Goal: Task Accomplishment & Management: Manage account settings

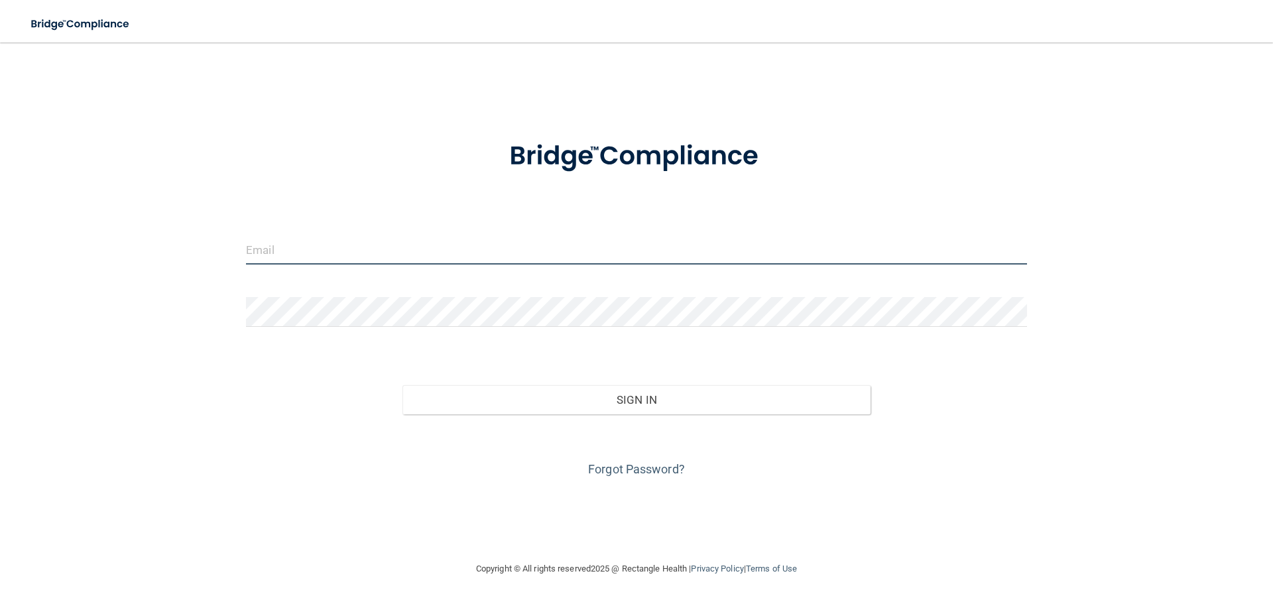
click at [312, 241] on input "email" at bounding box center [636, 250] width 781 height 30
type input "[EMAIL_ADDRESS][DOMAIN_NAME]"
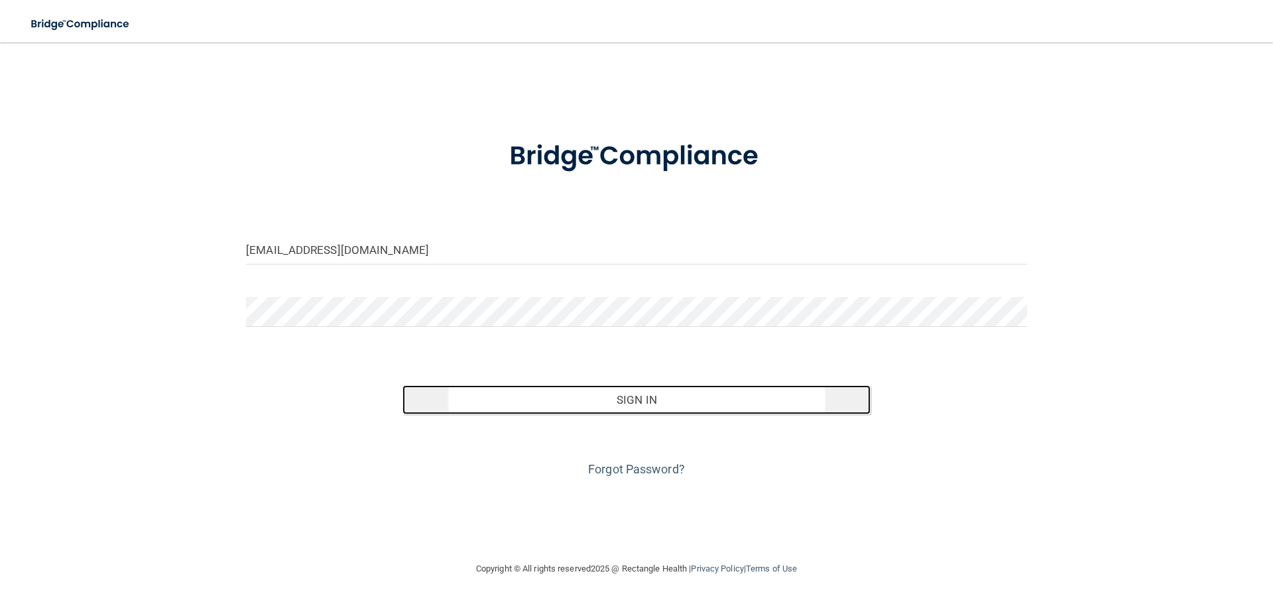
click at [649, 407] on button "Sign In" at bounding box center [637, 399] width 469 height 29
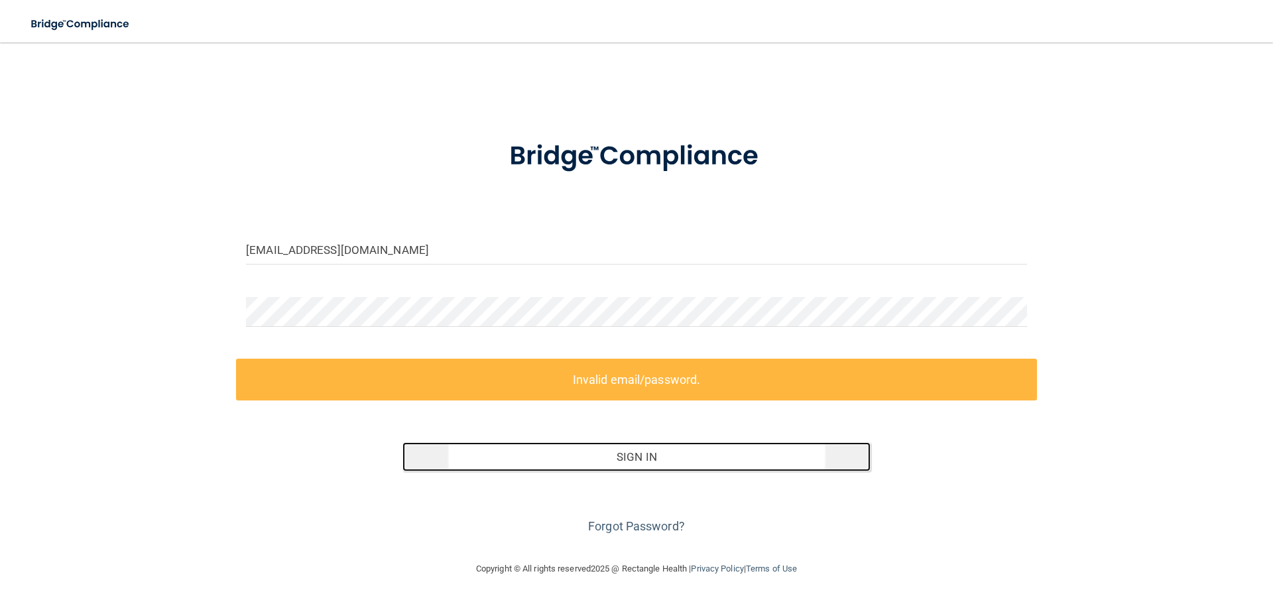
click at [619, 466] on button "Sign In" at bounding box center [637, 456] width 469 height 29
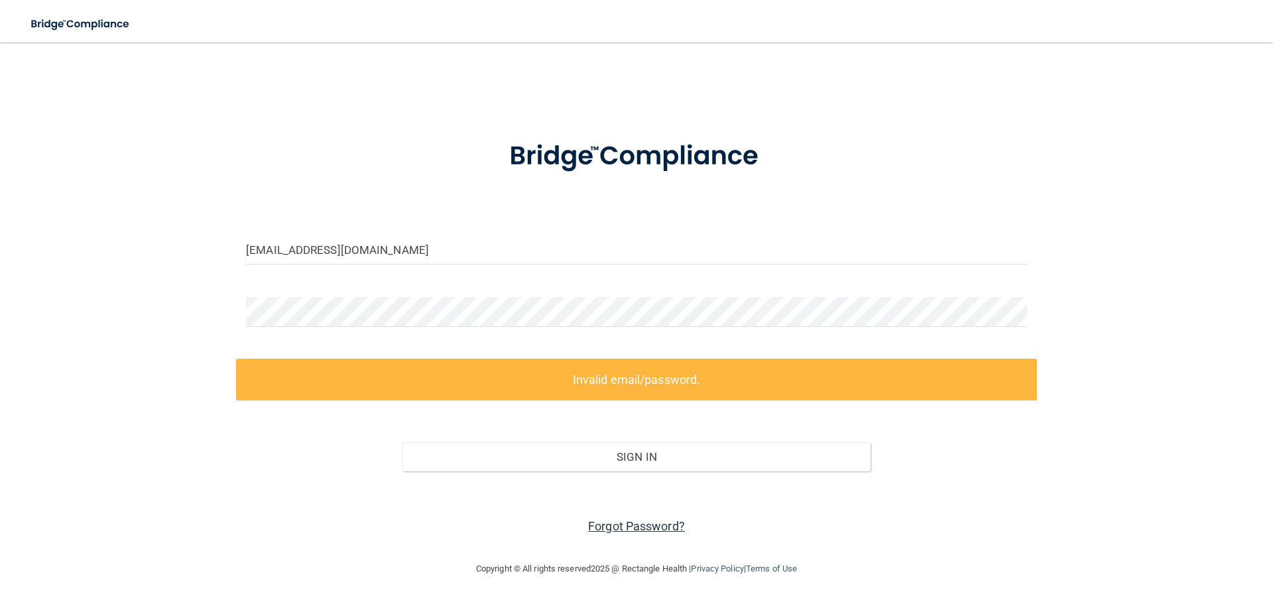
click at [628, 531] on link "Forgot Password?" at bounding box center [636, 526] width 97 height 14
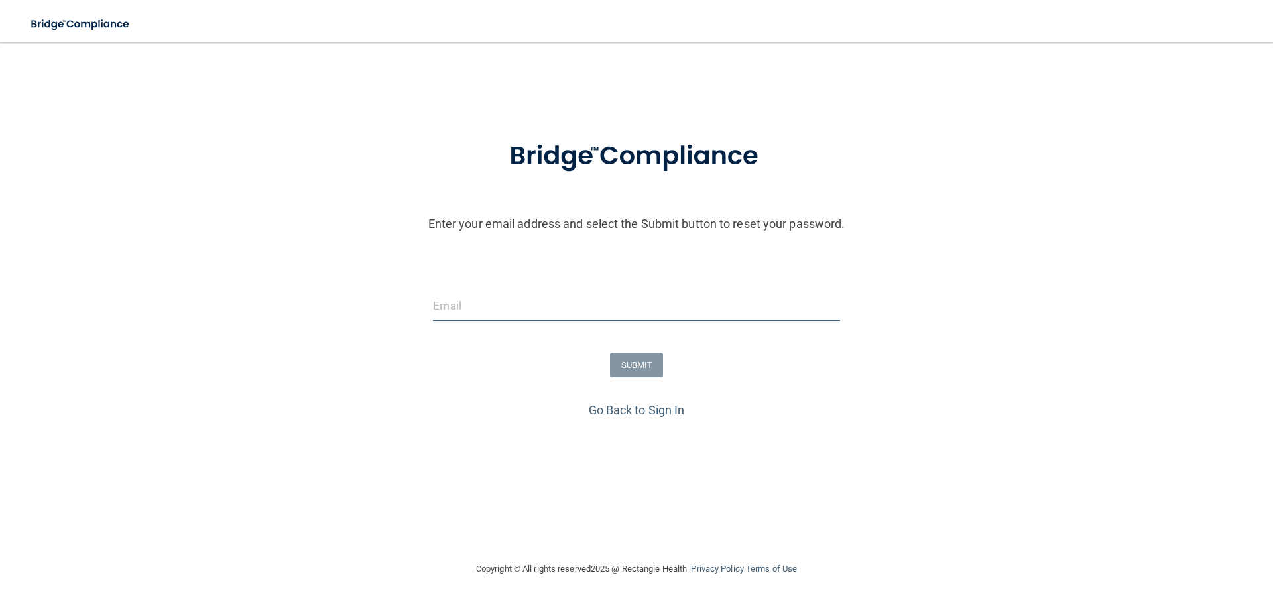
click at [494, 312] on input "email" at bounding box center [636, 306] width 407 height 30
type input "[EMAIL_ADDRESS][DOMAIN_NAME]"
click at [635, 371] on button "SUBMIT" at bounding box center [637, 365] width 54 height 25
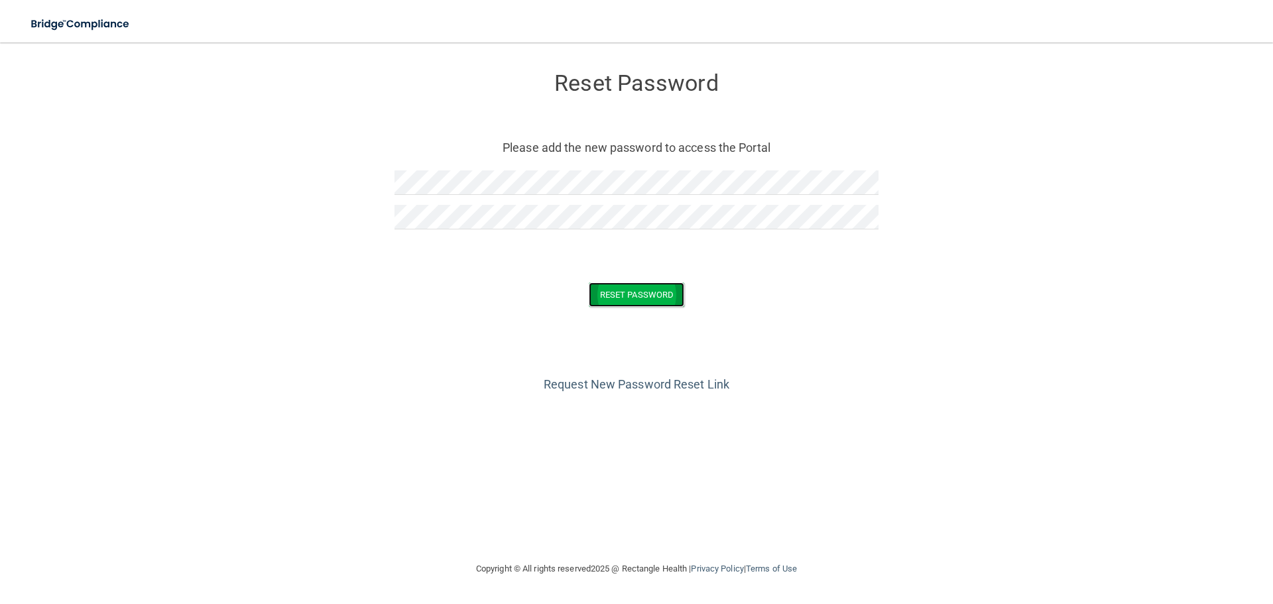
click at [644, 299] on button "Reset Password" at bounding box center [636, 295] width 95 height 25
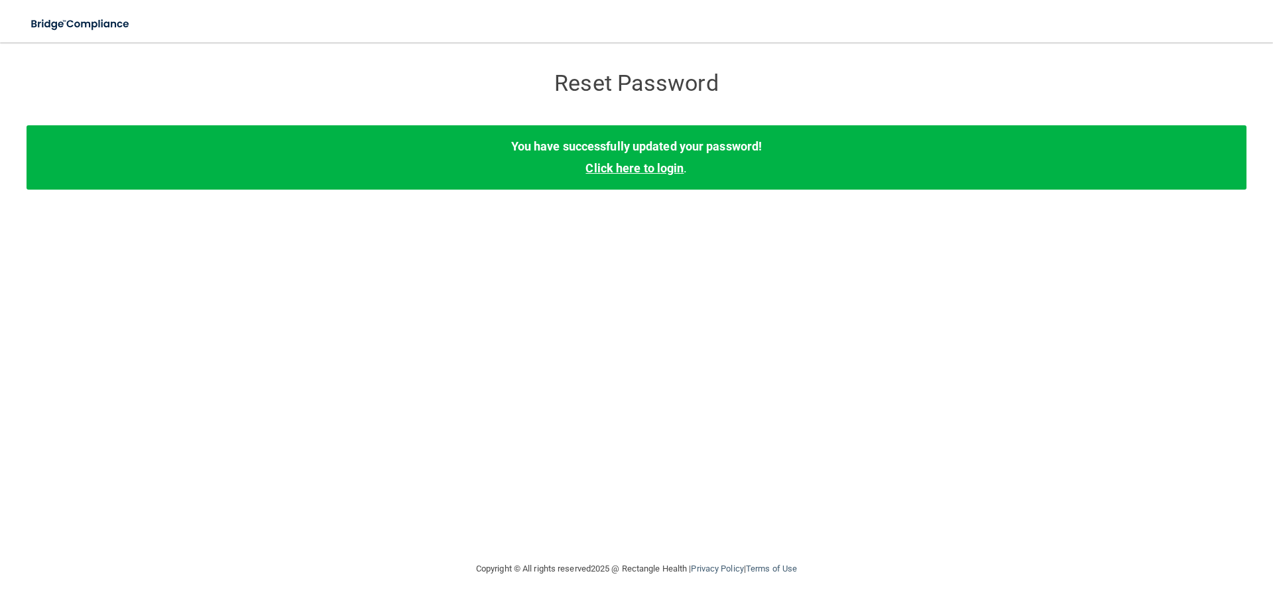
click at [657, 162] on link "Click here to login" at bounding box center [635, 168] width 98 height 14
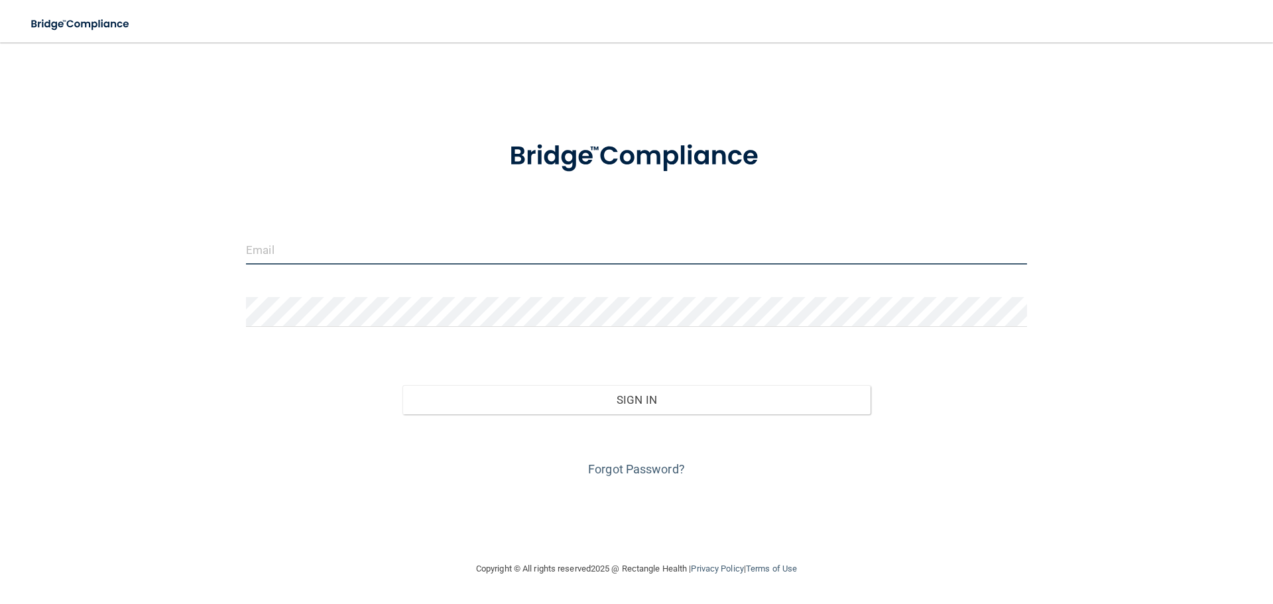
click at [434, 253] on input "email" at bounding box center [636, 250] width 781 height 30
type input "[EMAIL_ADDRESS][DOMAIN_NAME]"
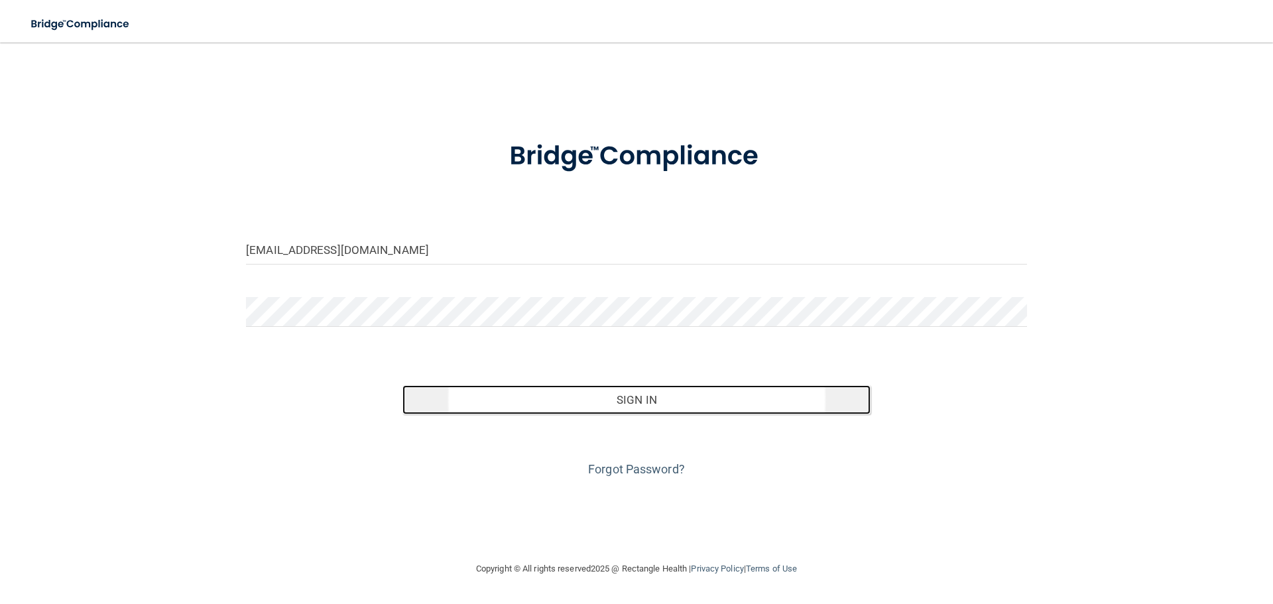
click at [652, 400] on button "Sign In" at bounding box center [637, 399] width 469 height 29
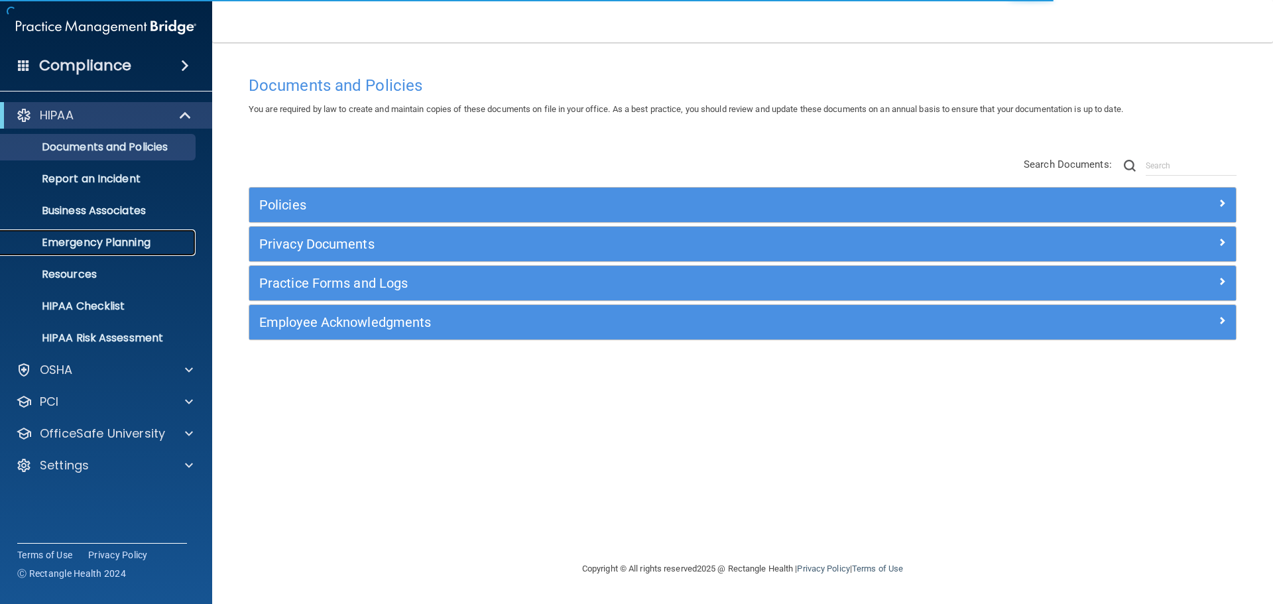
click at [124, 240] on p "Emergency Planning" at bounding box center [99, 242] width 181 height 13
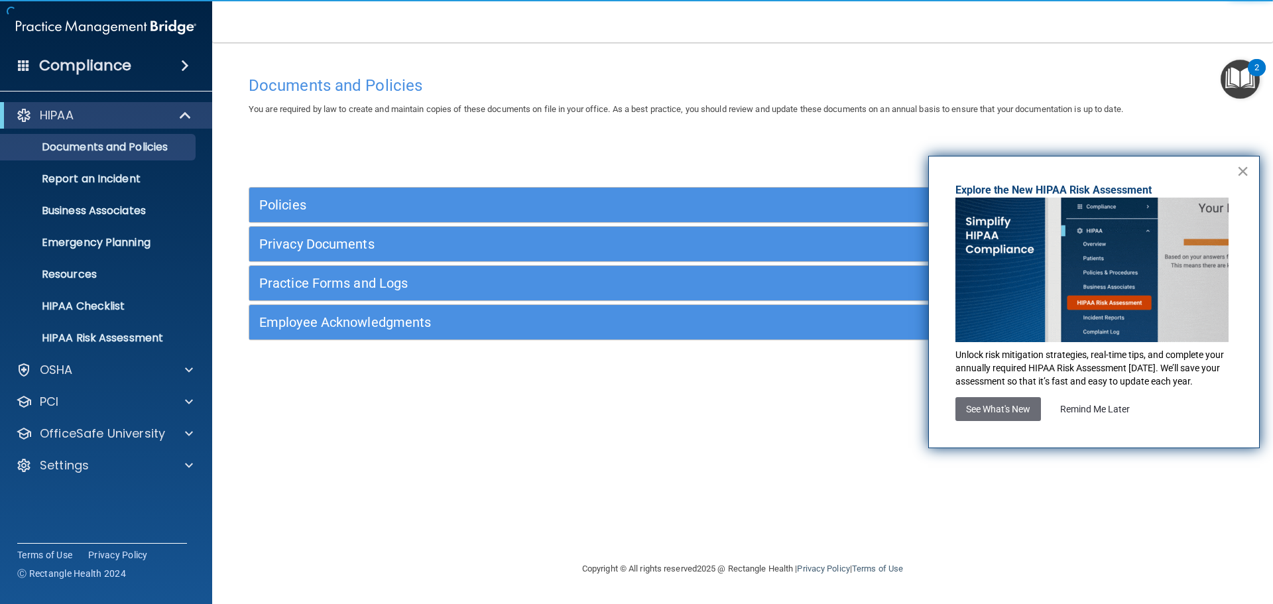
click at [1239, 173] on button "×" at bounding box center [1243, 170] width 13 height 21
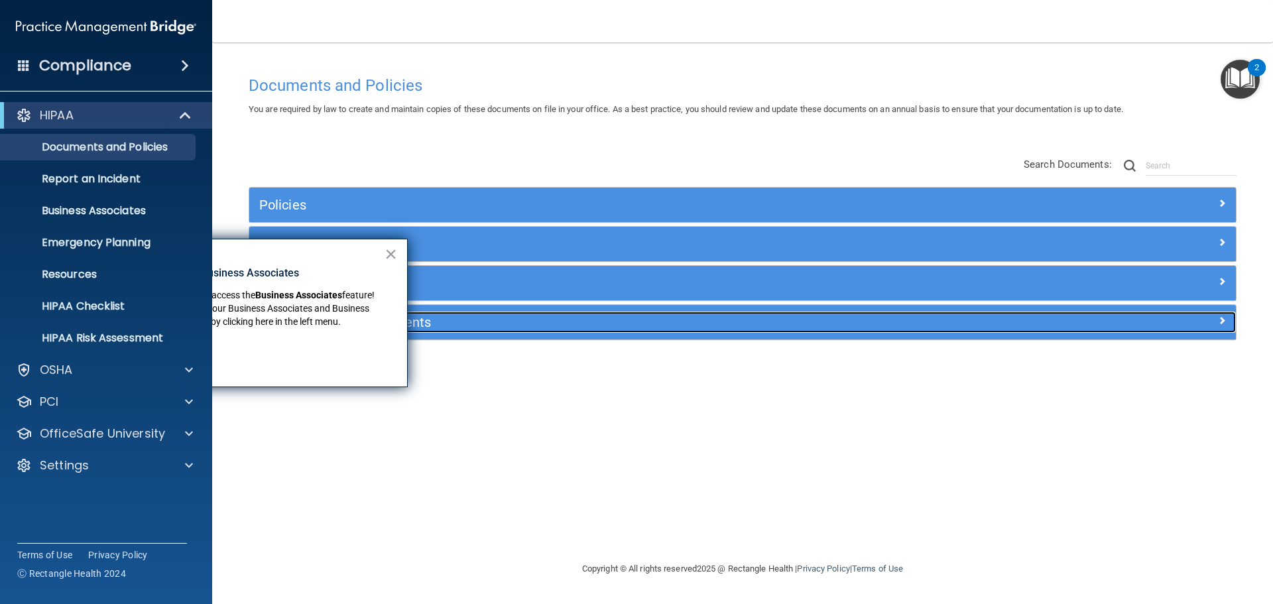
click at [424, 322] on h5 "Employee Acknowledgments" at bounding box center [619, 322] width 720 height 15
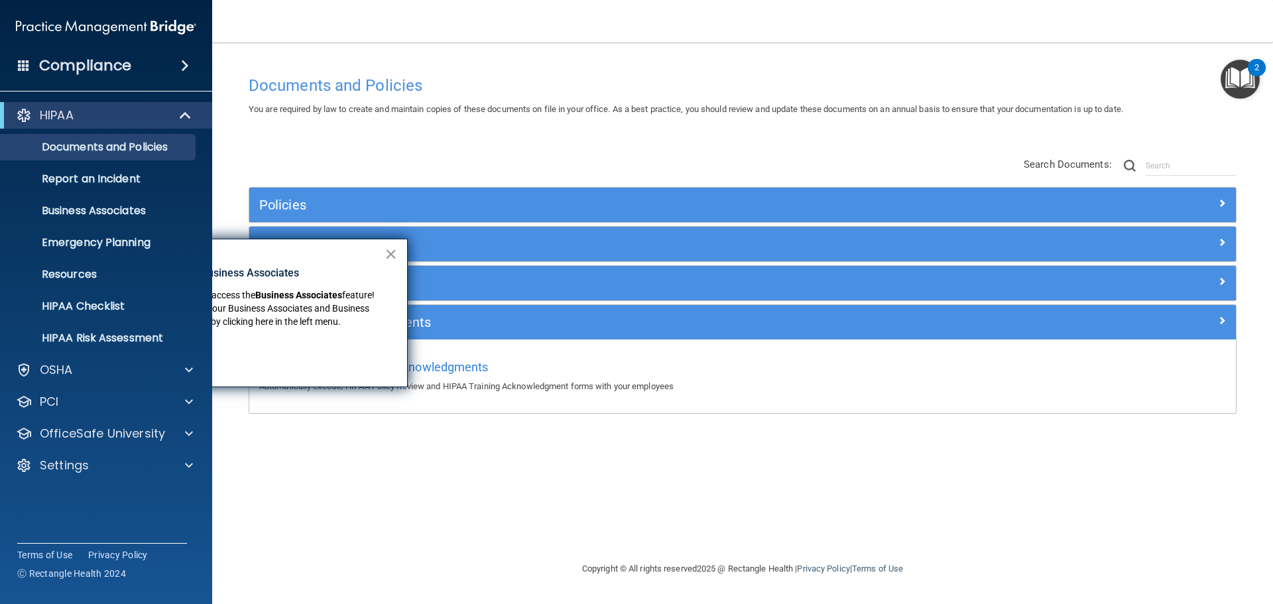
click at [390, 253] on button "×" at bounding box center [391, 253] width 13 height 21
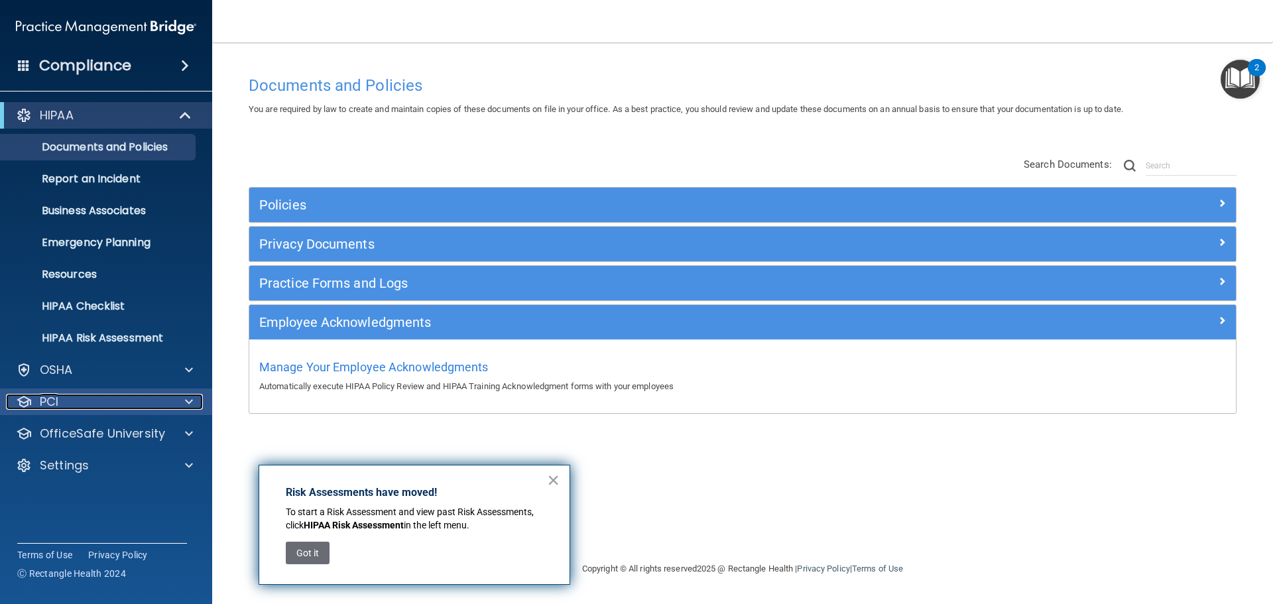
click at [119, 403] on div "PCI" at bounding box center [88, 402] width 164 height 16
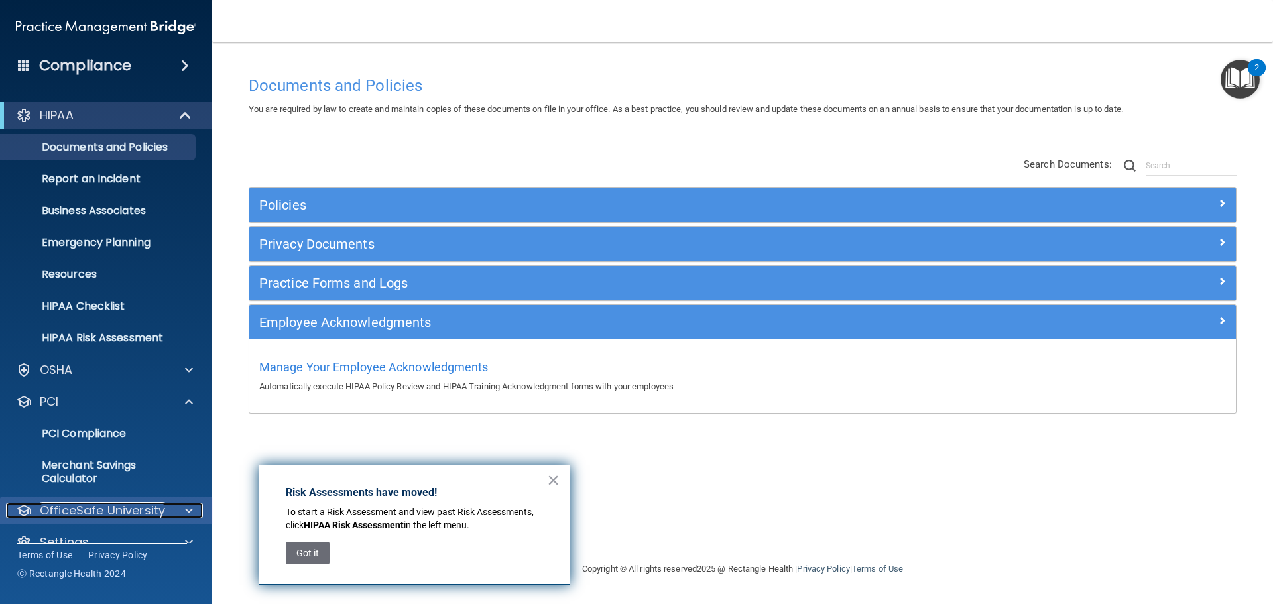
click at [151, 516] on p "OfficeSafe University" at bounding box center [102, 511] width 125 height 16
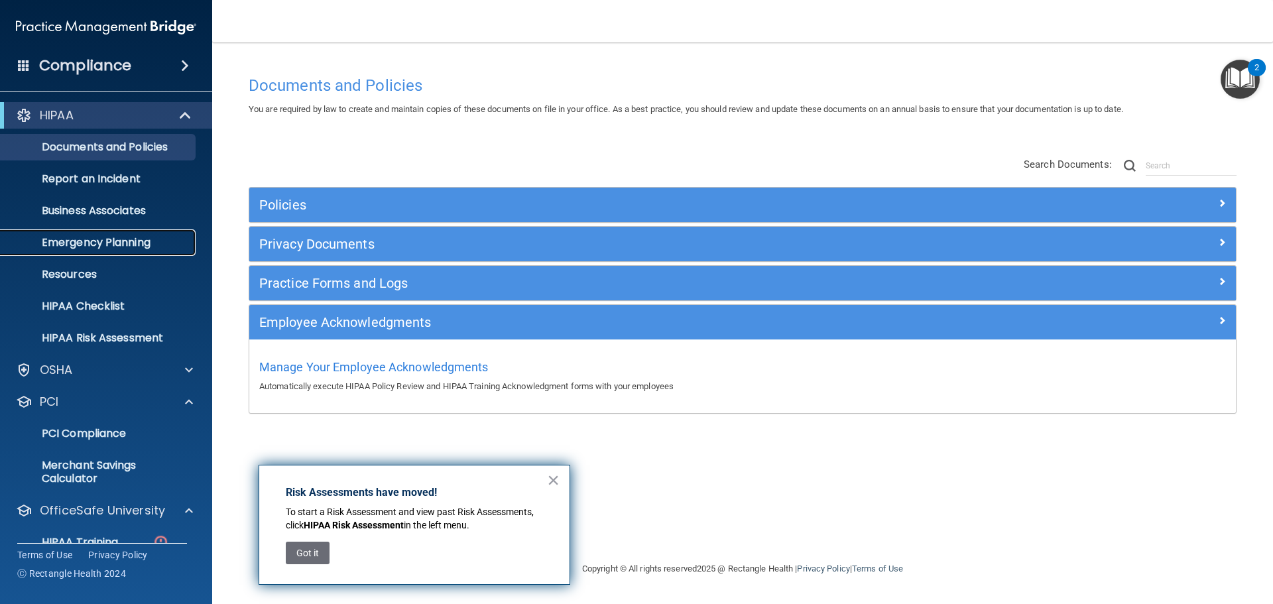
click at [129, 249] on p "Emergency Planning" at bounding box center [99, 242] width 181 height 13
